Goal: Task Accomplishment & Management: Manage account settings

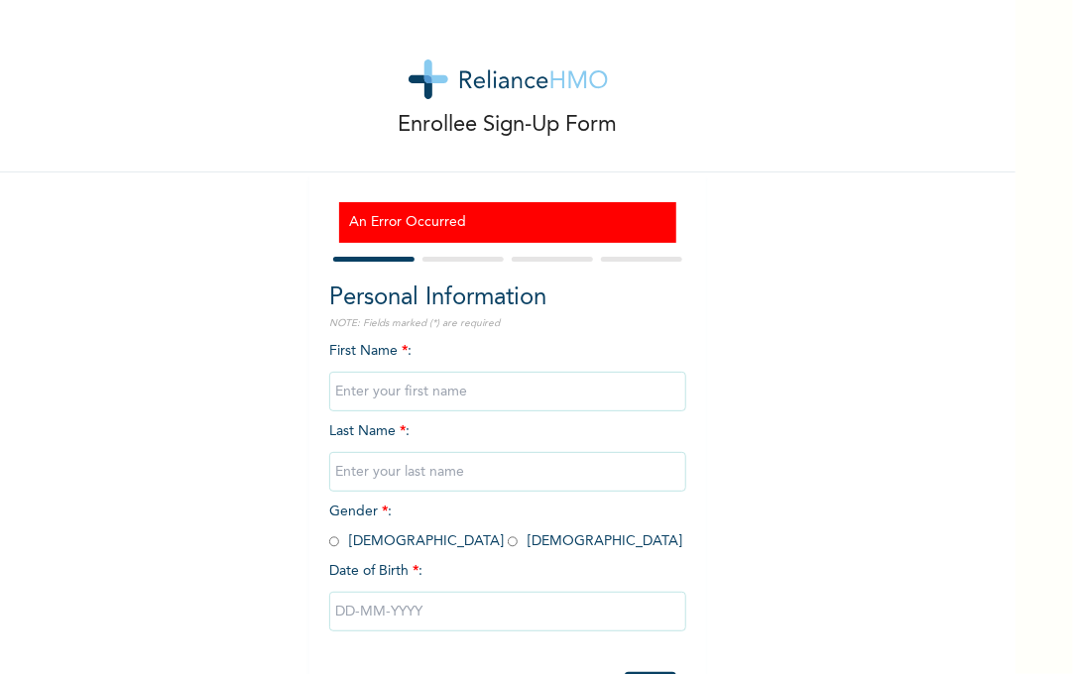
scroll to position [83, 0]
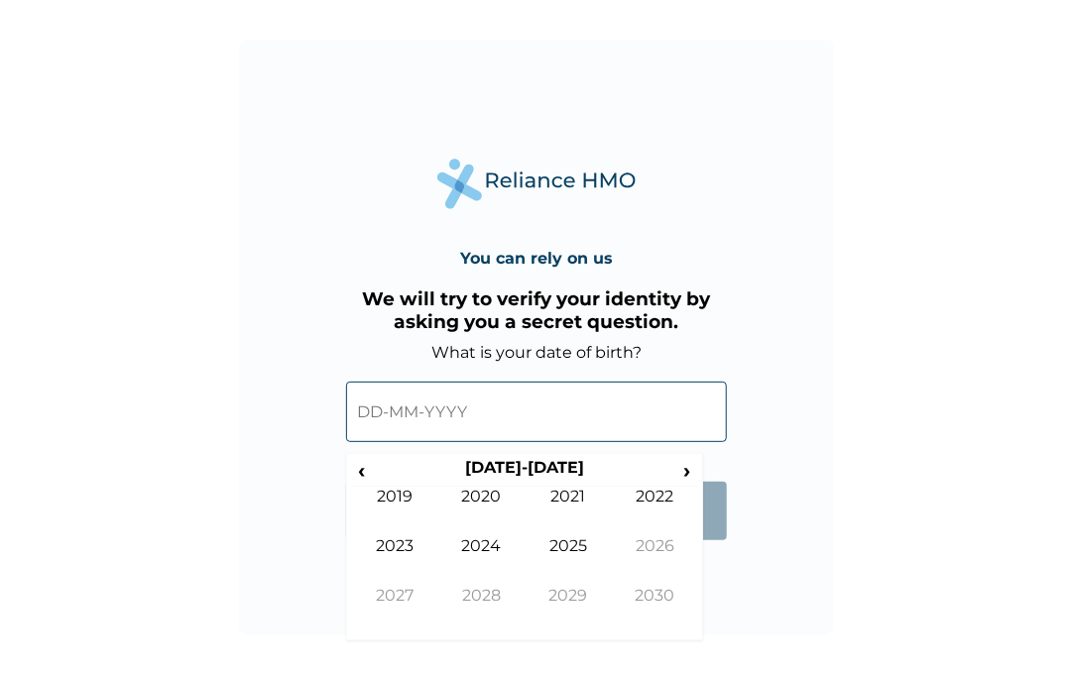
click at [440, 420] on input "text" at bounding box center [536, 412] width 381 height 60
click at [364, 469] on span "‹" at bounding box center [361, 470] width 21 height 25
click at [420, 416] on input "text" at bounding box center [536, 412] width 381 height 60
click at [368, 466] on span "‹" at bounding box center [361, 470] width 21 height 25
click at [440, 407] on input "text" at bounding box center [536, 412] width 381 height 60
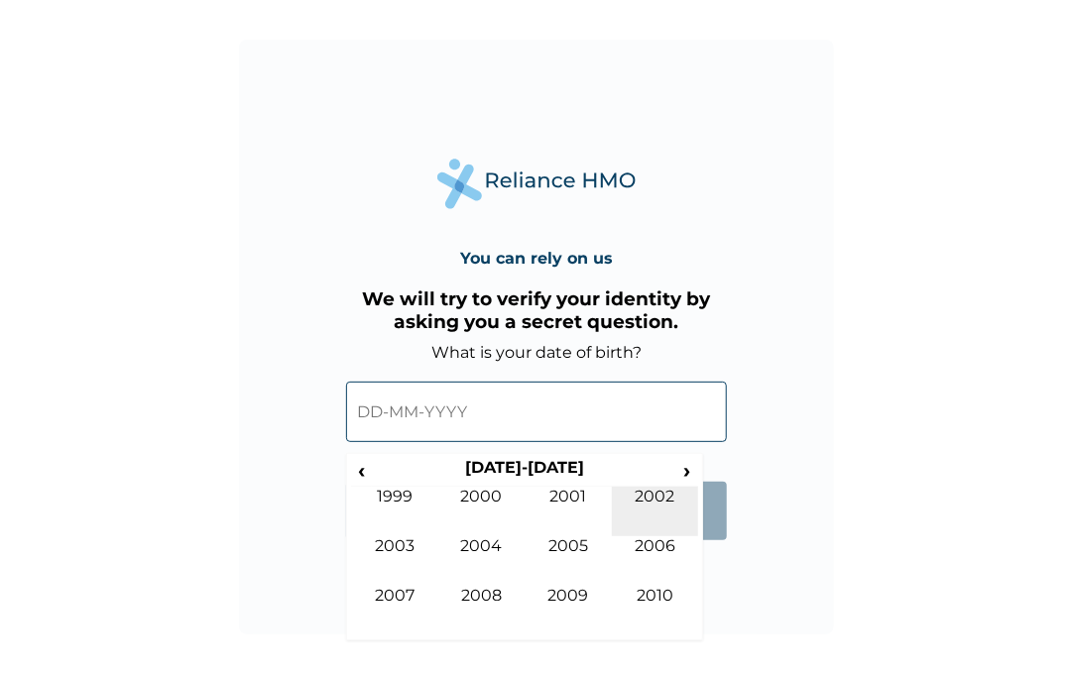
click at [660, 501] on td "2002" at bounding box center [655, 512] width 87 height 50
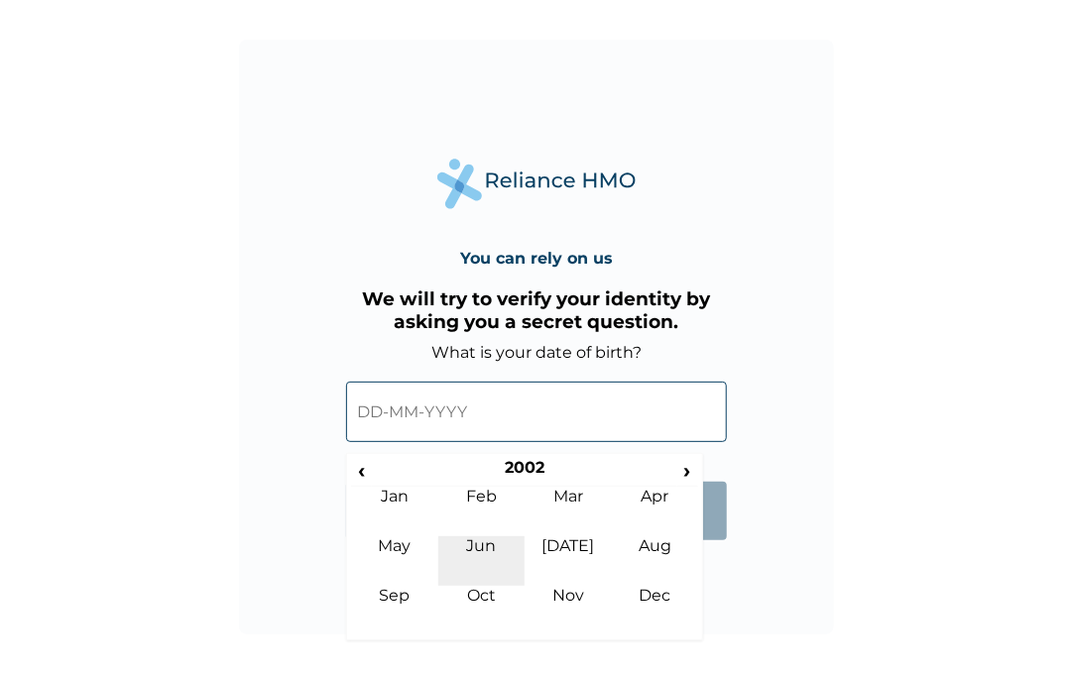
click at [511, 545] on td "Jun" at bounding box center [481, 561] width 87 height 50
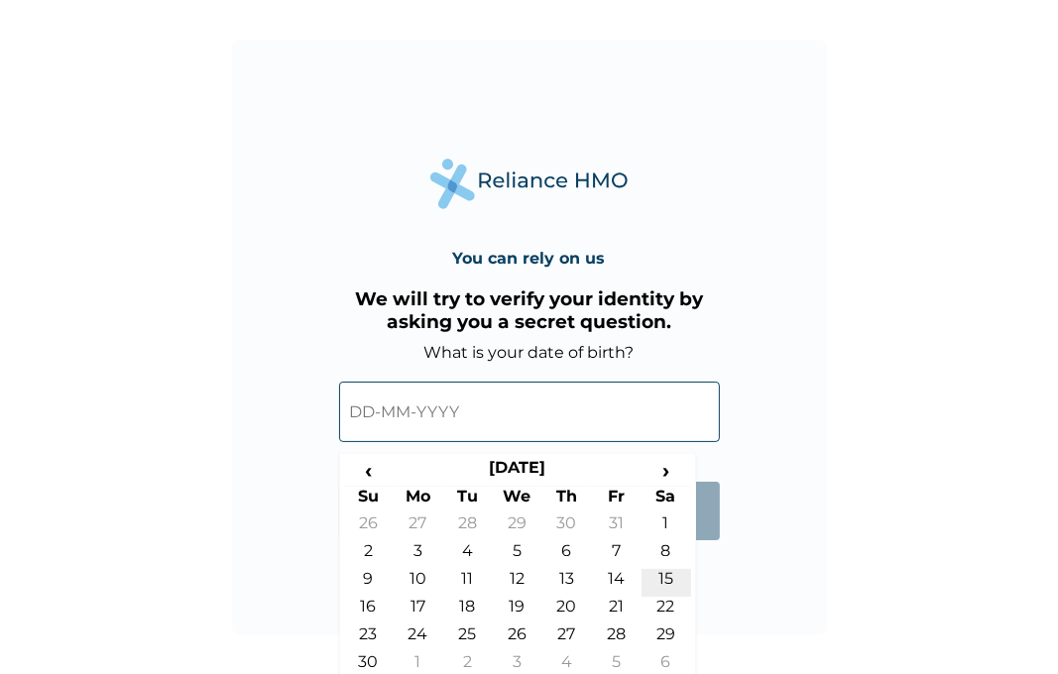
click at [657, 576] on td "15" at bounding box center [667, 583] width 50 height 28
type input "15-06-2002"
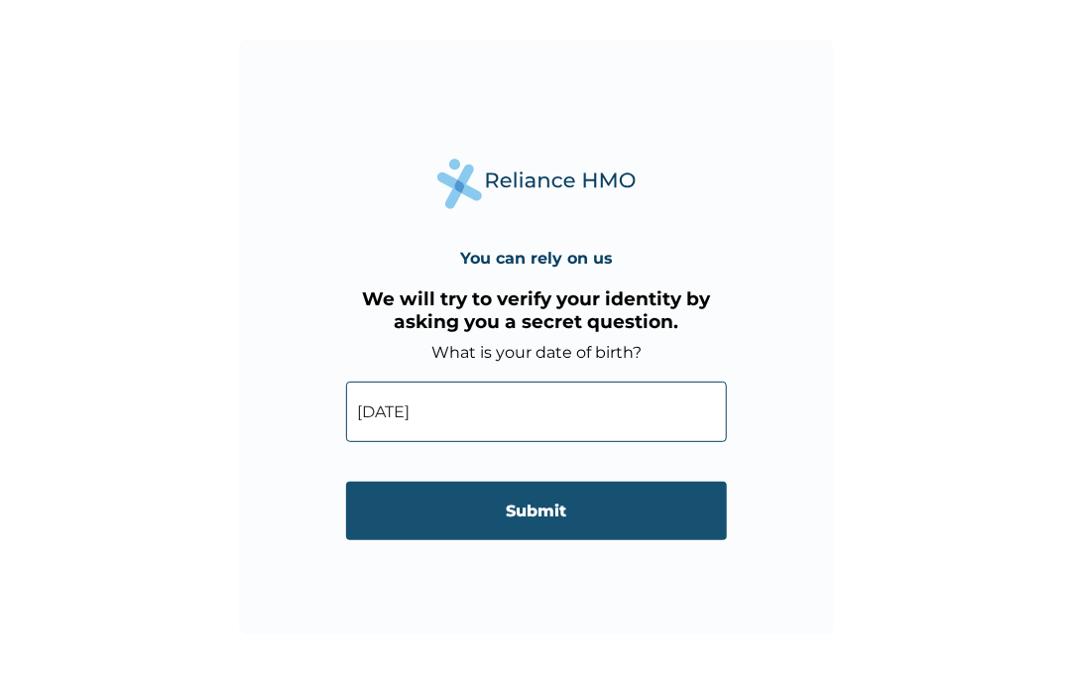
click at [590, 516] on input "Submit" at bounding box center [536, 511] width 381 height 59
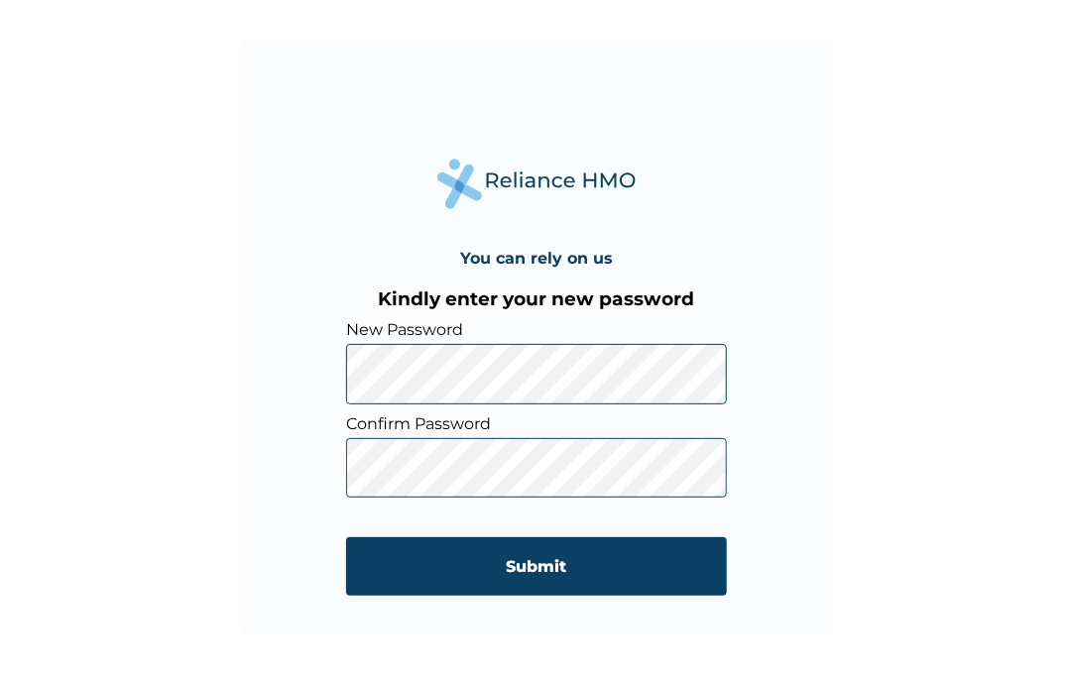
click at [469, 466] on form "New Password Confirm Password Submit" at bounding box center [536, 467] width 381 height 295
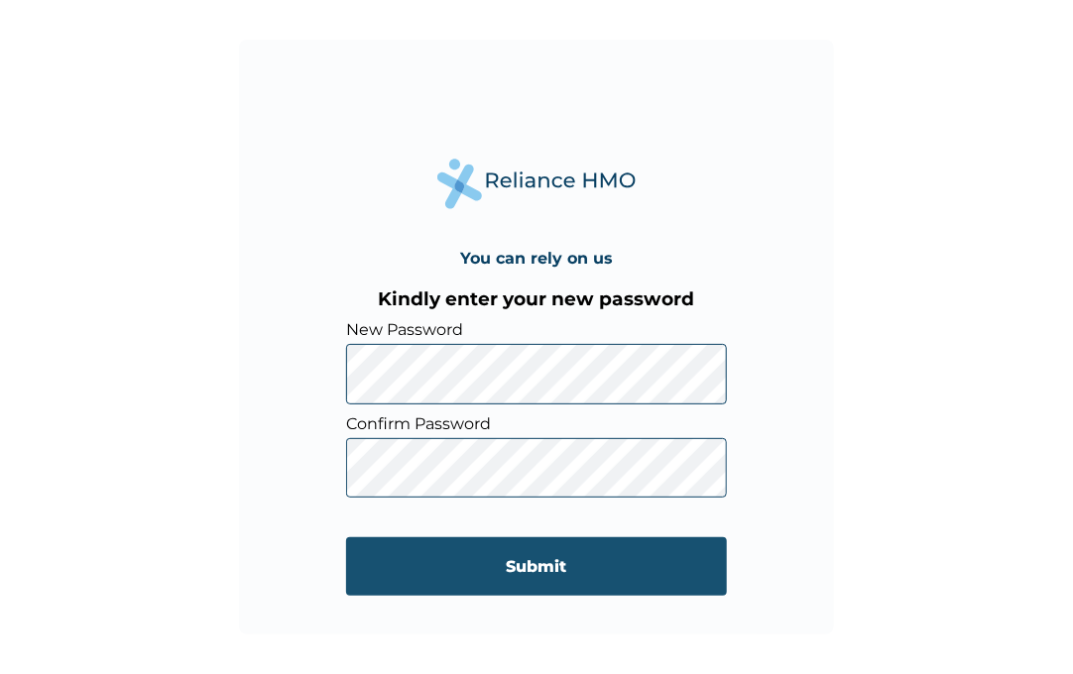
click at [478, 552] on input "Submit" at bounding box center [536, 566] width 381 height 59
click at [527, 568] on input "Submit" at bounding box center [536, 566] width 381 height 59
click at [508, 574] on input "Submit" at bounding box center [536, 566] width 381 height 59
click at [486, 560] on input "Submit" at bounding box center [536, 566] width 381 height 59
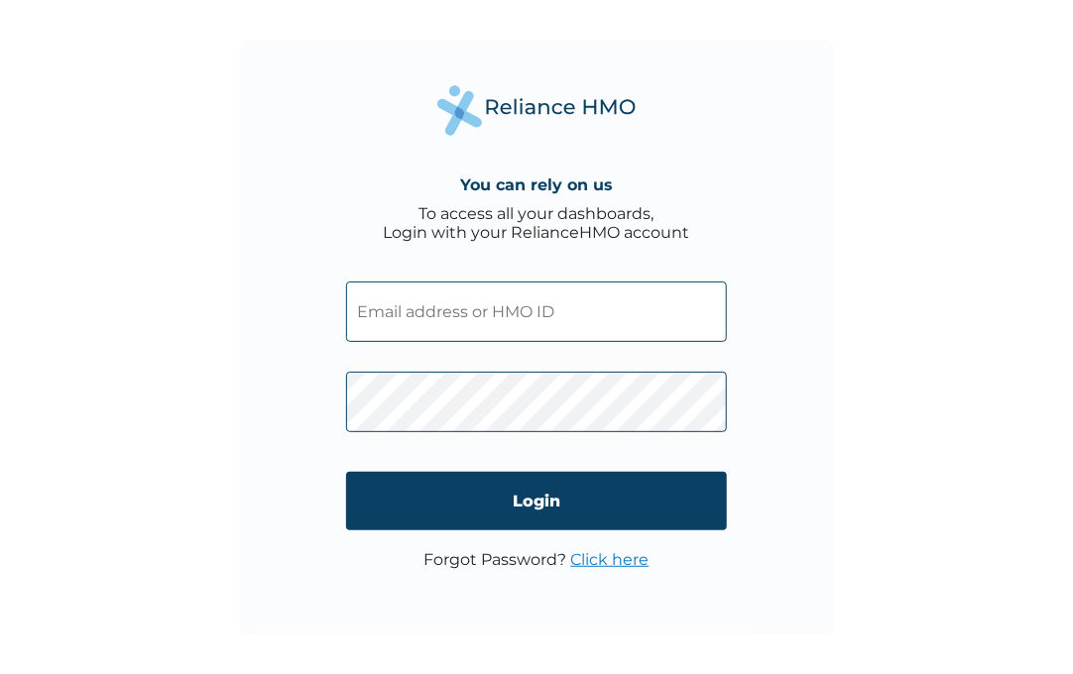
click at [531, 300] on input "text" at bounding box center [536, 312] width 381 height 60
click at [473, 328] on input "text" at bounding box center [536, 312] width 381 height 60
click at [473, 306] on input "text" at bounding box center [536, 312] width 381 height 60
type input "MBI/10347/A"
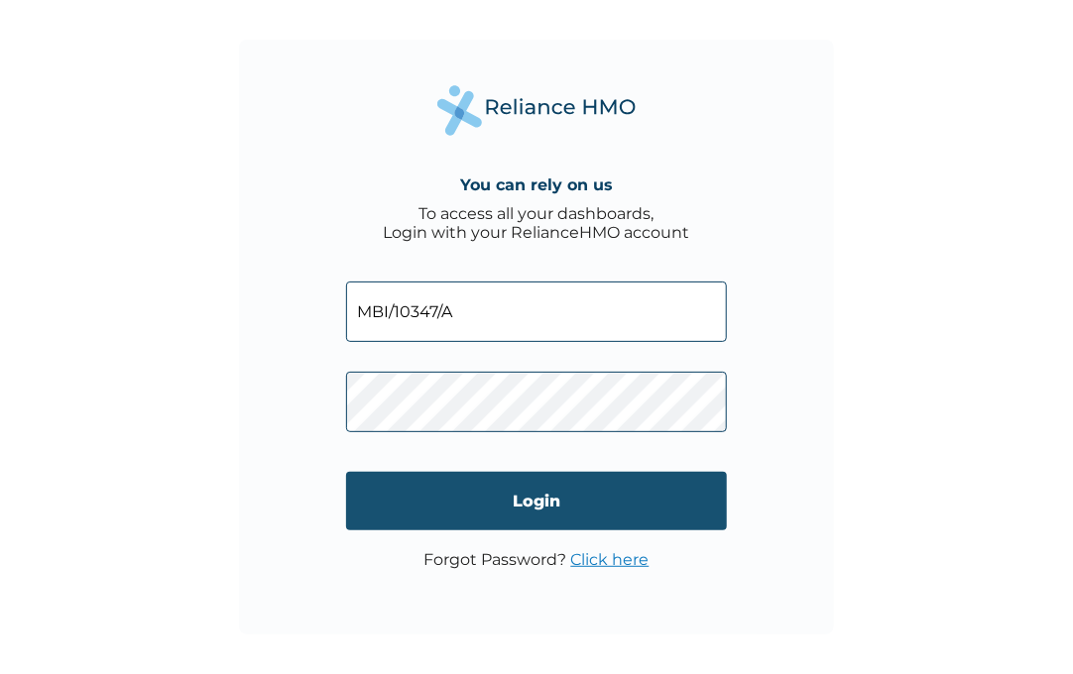
click at [393, 496] on input "Login" at bounding box center [536, 501] width 381 height 59
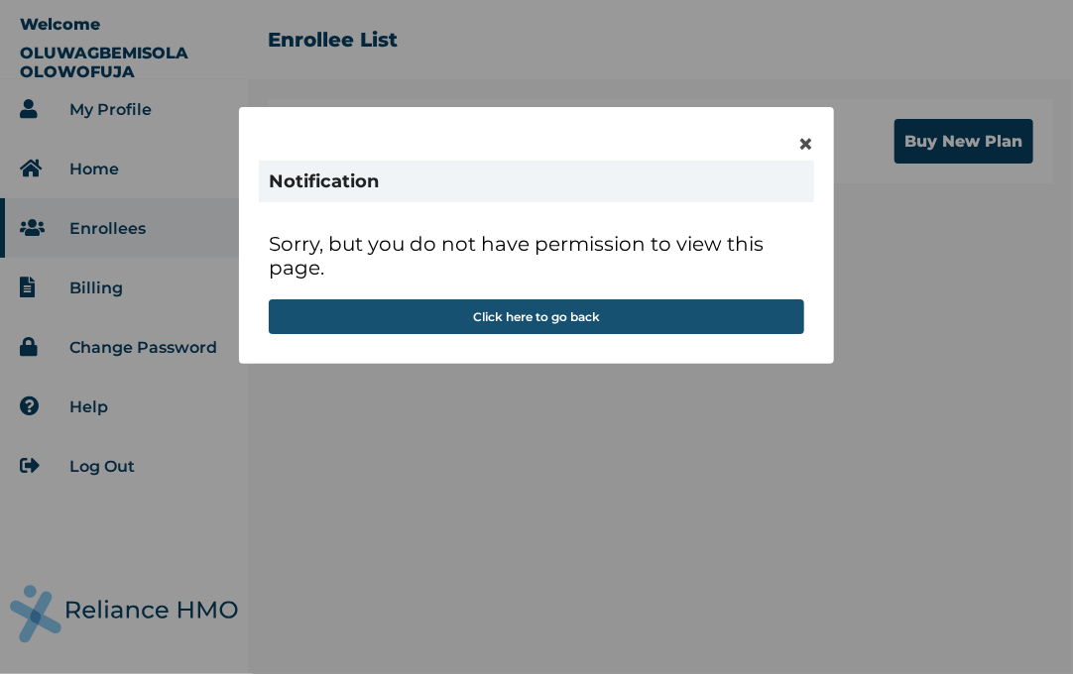
click at [550, 319] on button "Click here to go back" at bounding box center [536, 316] width 535 height 35
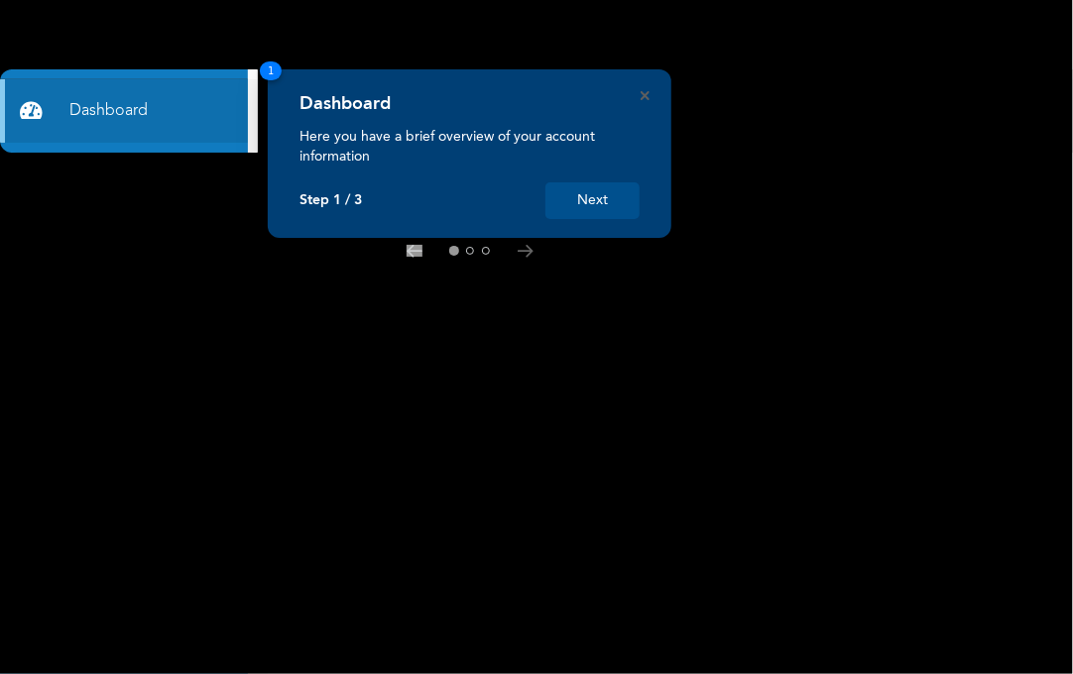
click at [574, 197] on button "Next" at bounding box center [592, 200] width 94 height 37
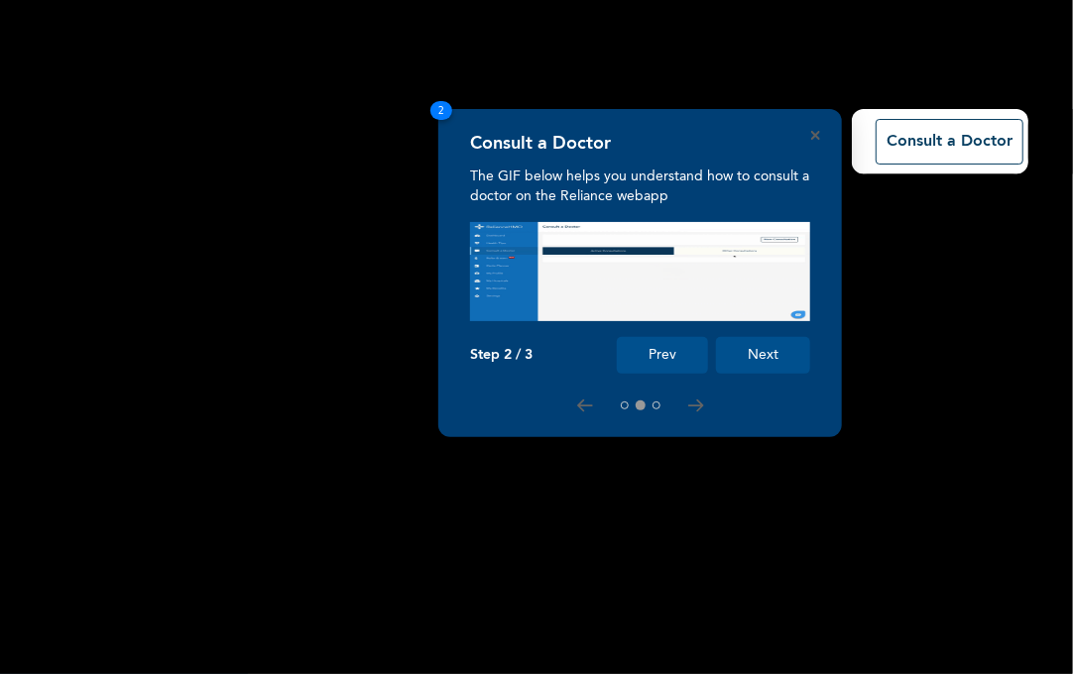
click at [763, 352] on button "Next" at bounding box center [763, 355] width 94 height 37
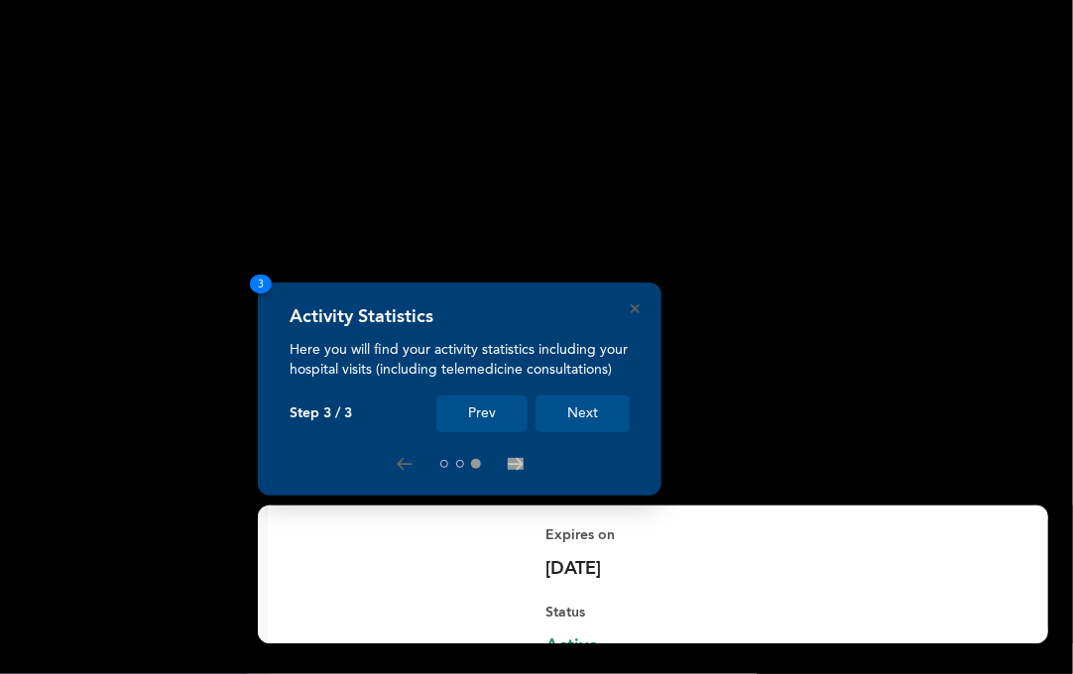
scroll to position [286, 0]
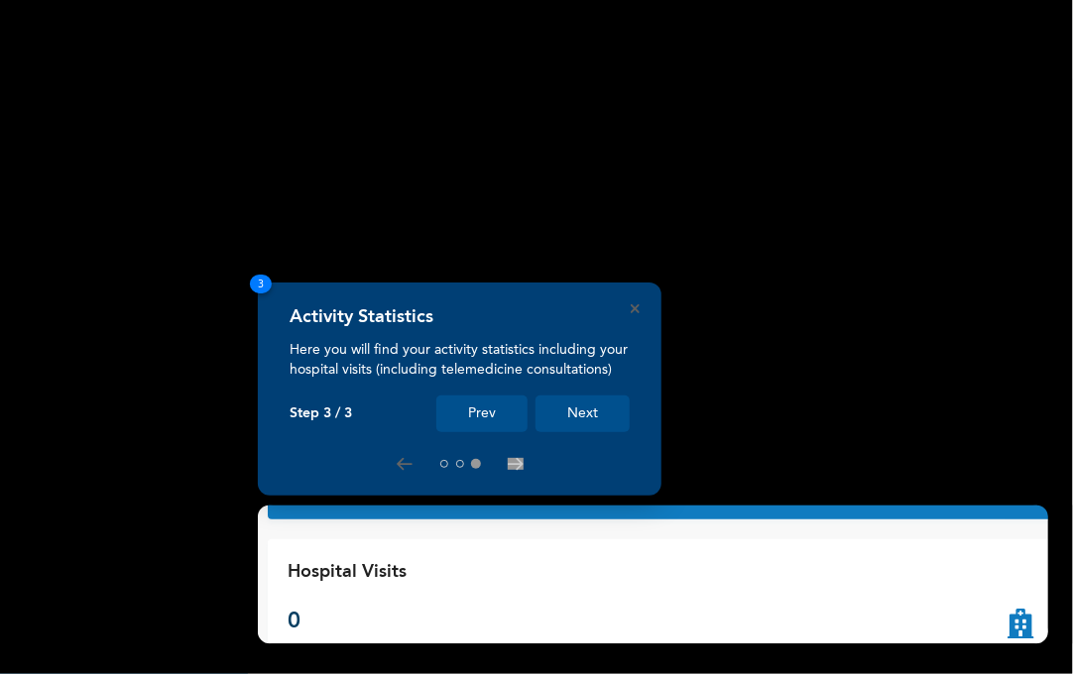
click at [600, 409] on button "Next" at bounding box center [582, 414] width 94 height 37
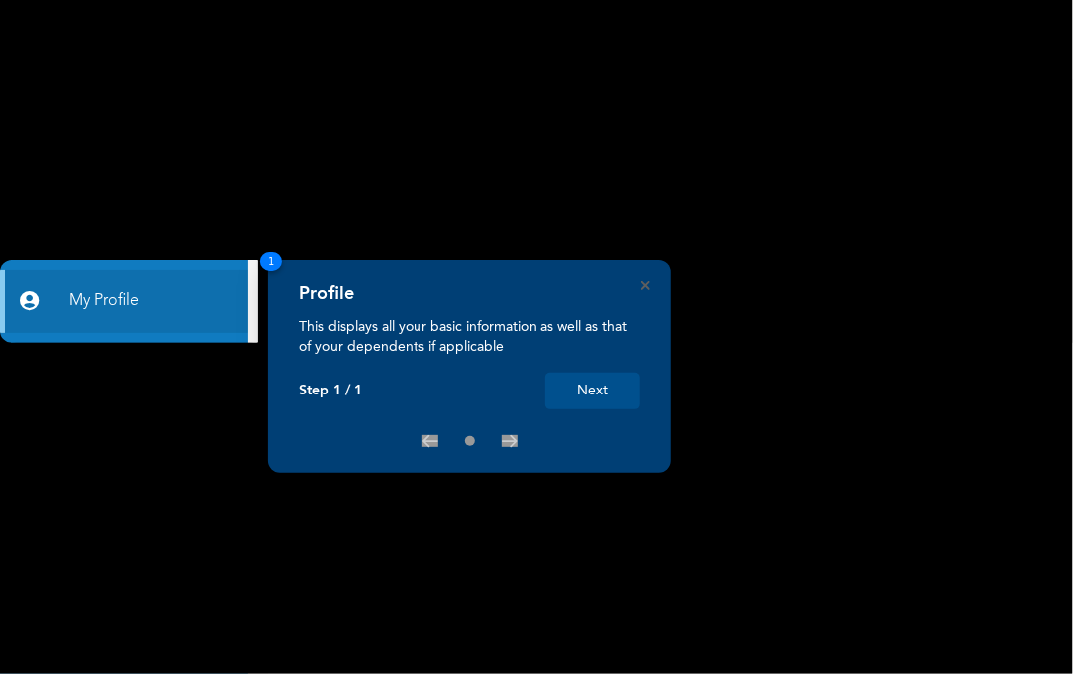
click at [614, 392] on button "Next" at bounding box center [592, 391] width 94 height 37
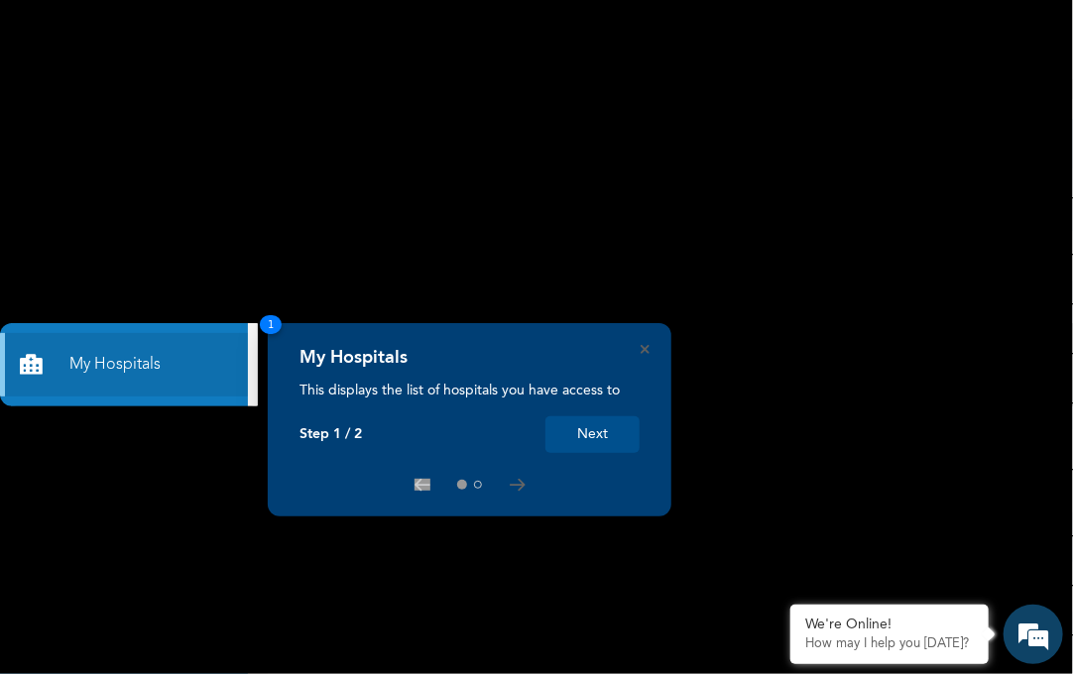
click at [588, 430] on button "Next" at bounding box center [592, 434] width 94 height 37
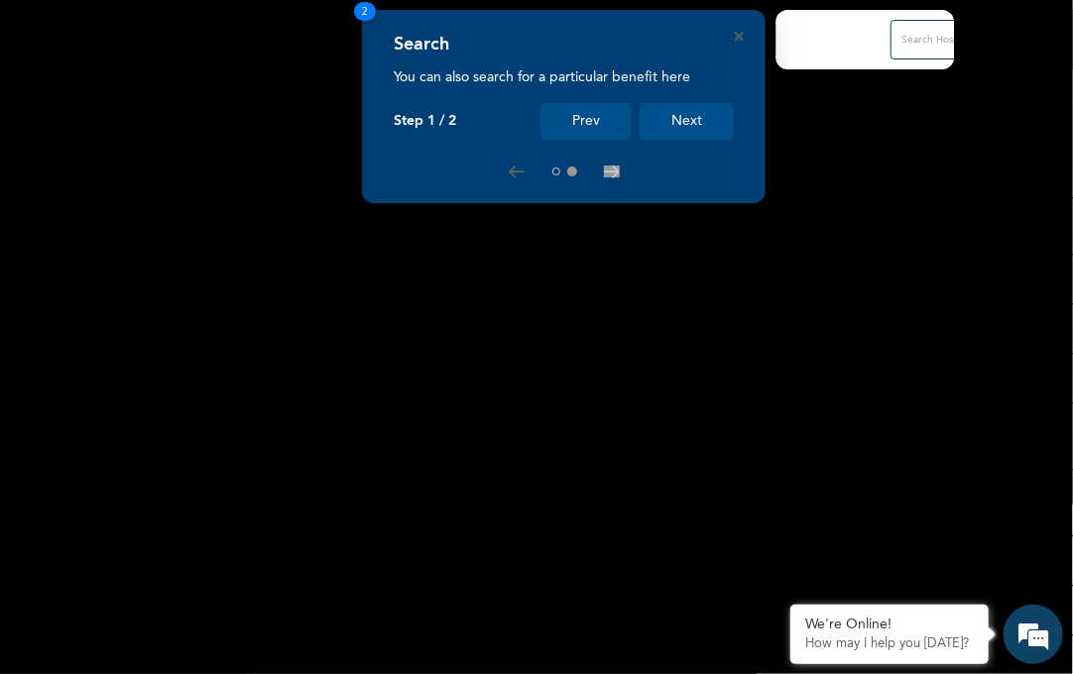
click at [699, 121] on button "Next" at bounding box center [687, 121] width 94 height 37
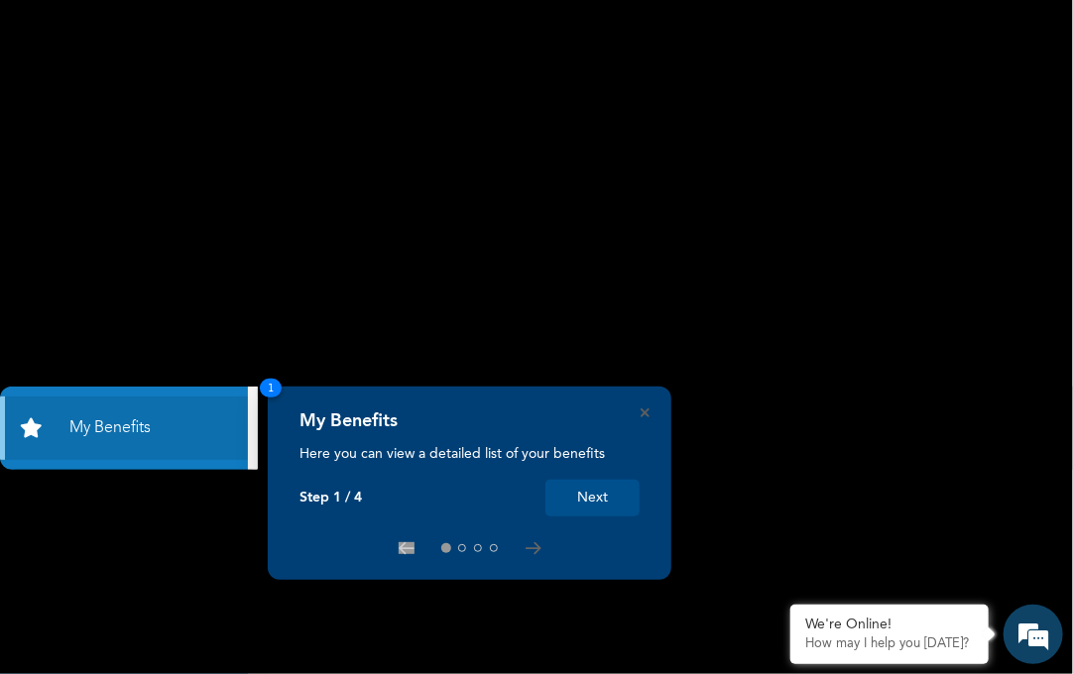
click at [593, 503] on button "Next" at bounding box center [592, 498] width 94 height 37
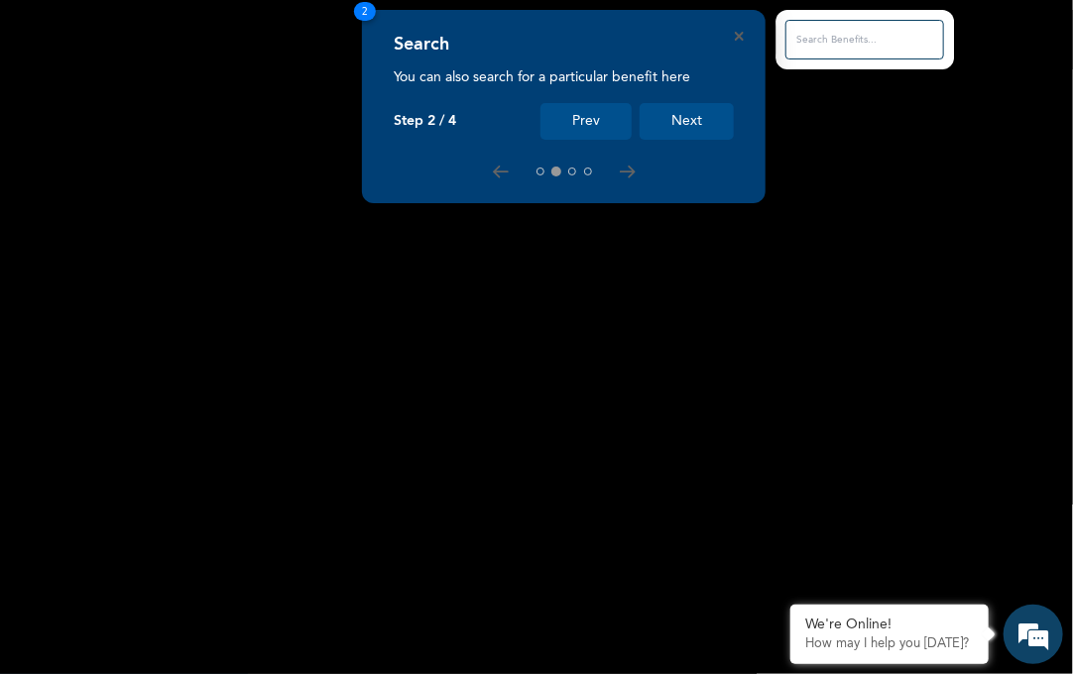
click at [658, 119] on button "Next" at bounding box center [687, 121] width 94 height 37
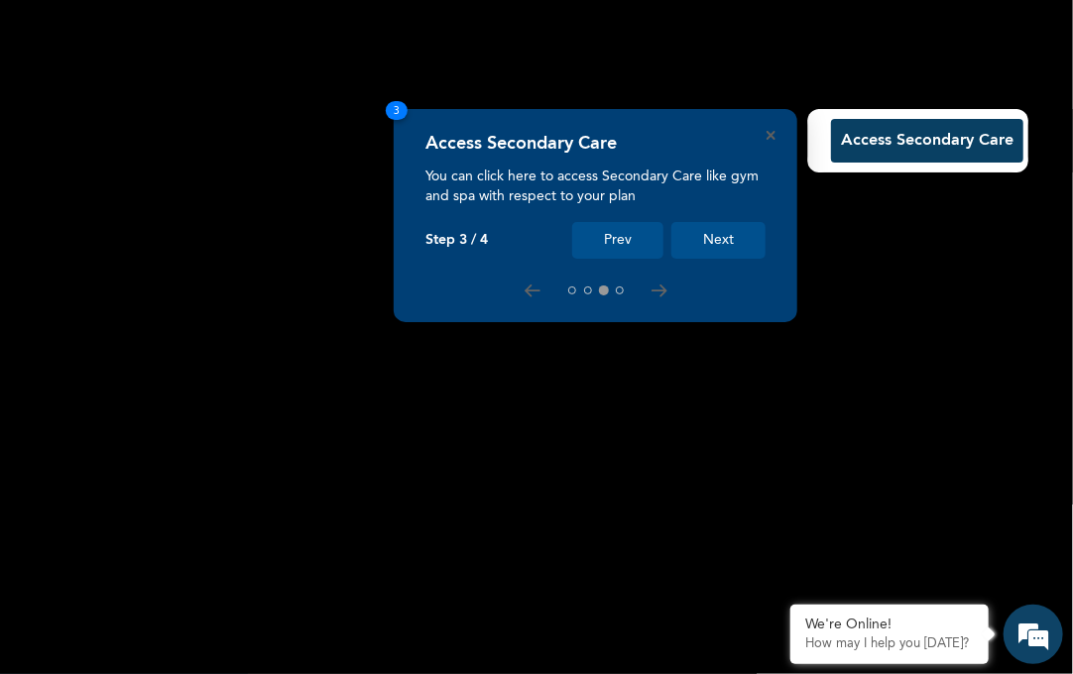
click at [710, 234] on button "Next" at bounding box center [718, 240] width 94 height 37
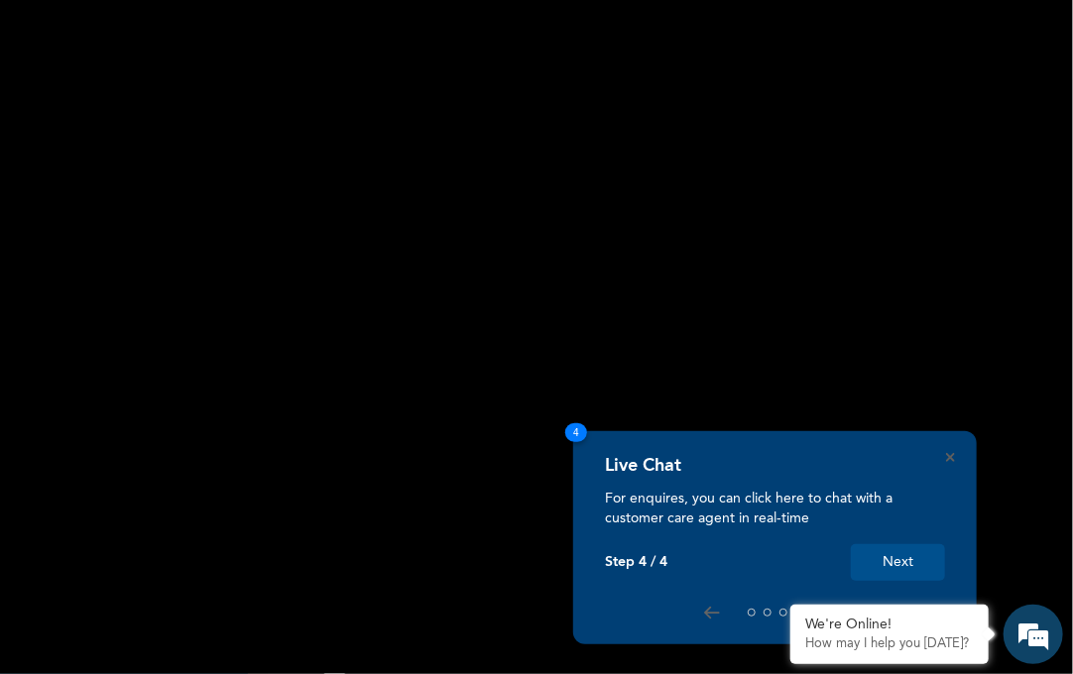
click at [907, 579] on button "Next" at bounding box center [898, 562] width 94 height 37
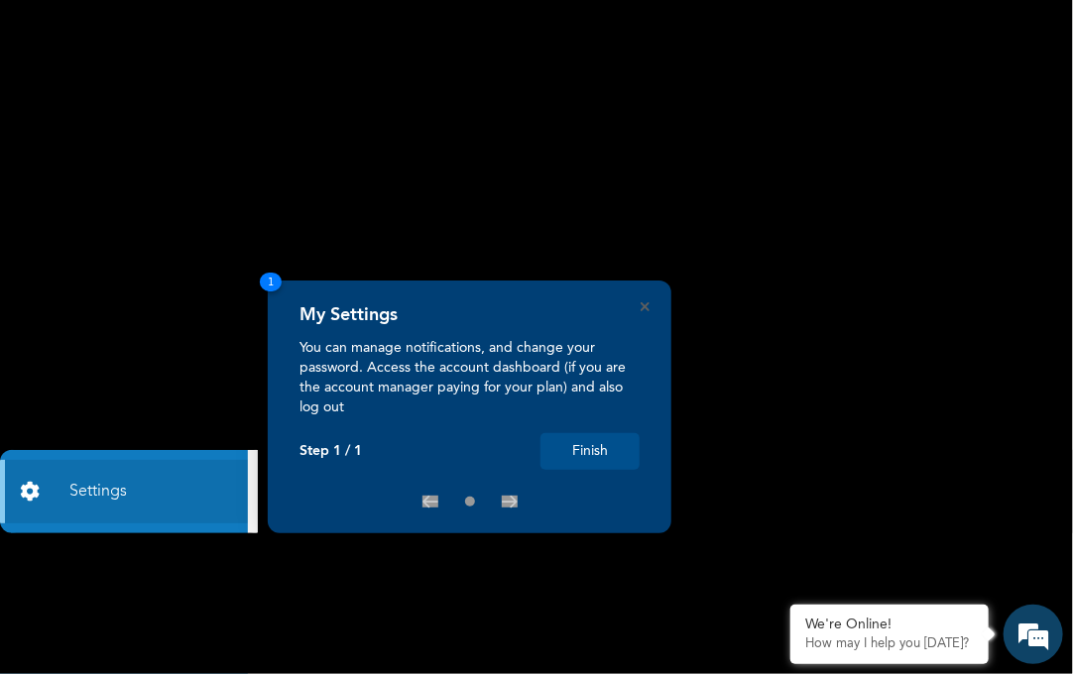
click at [606, 453] on button "Finish" at bounding box center [589, 451] width 99 height 37
